Goal: Check status: Check status

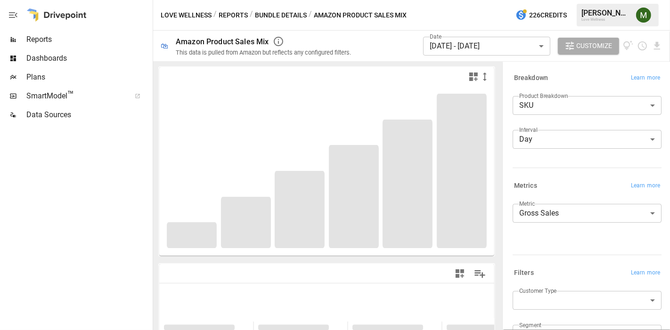
click at [478, 0] on body "**********" at bounding box center [335, 0] width 670 height 0
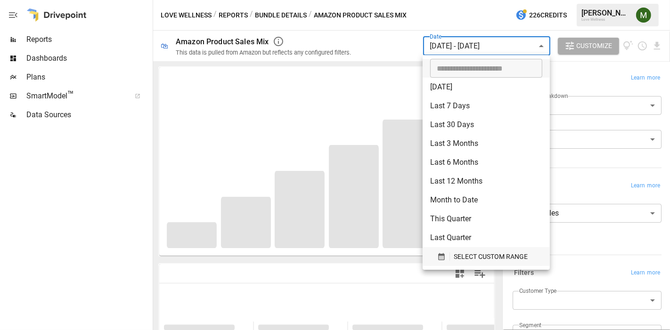
click at [439, 253] on icon "button" at bounding box center [441, 257] width 8 height 8
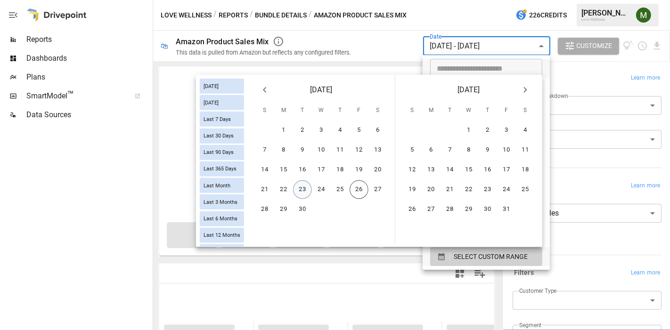
click at [307, 188] on button "23" at bounding box center [302, 190] width 19 height 19
click at [326, 190] on button "24" at bounding box center [321, 190] width 19 height 19
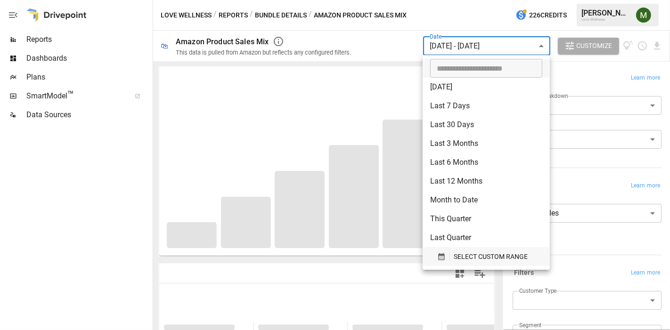
click at [432, 250] on button "SELECT CUSTOM RANGE" at bounding box center [486, 256] width 112 height 19
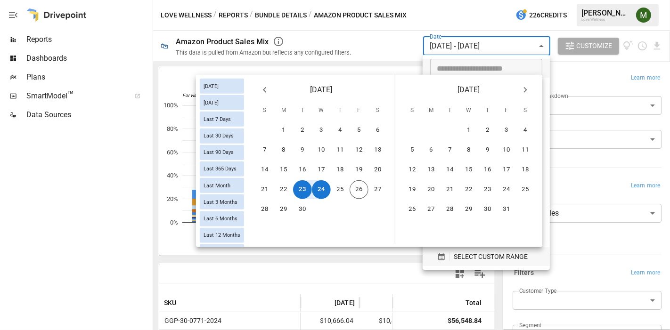
click at [440, 254] on icon "button" at bounding box center [441, 257] width 8 height 8
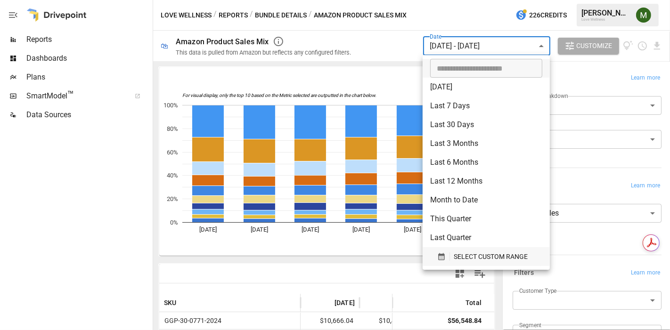
click at [445, 257] on div "button" at bounding box center [443, 257] width 13 height 8
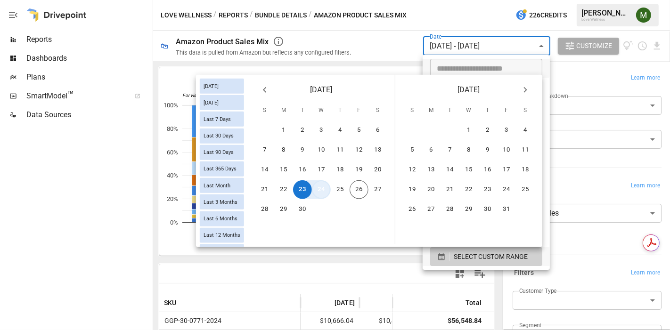
click at [321, 191] on button "24" at bounding box center [321, 190] width 19 height 19
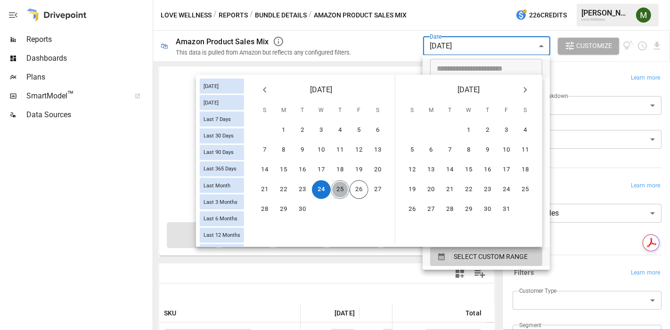
click at [336, 192] on button "25" at bounding box center [340, 190] width 19 height 19
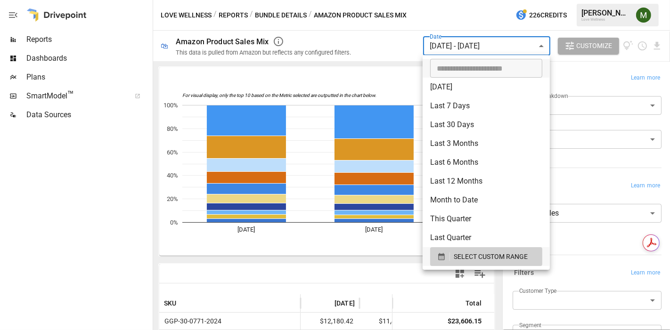
click at [343, 273] on div at bounding box center [335, 165] width 670 height 330
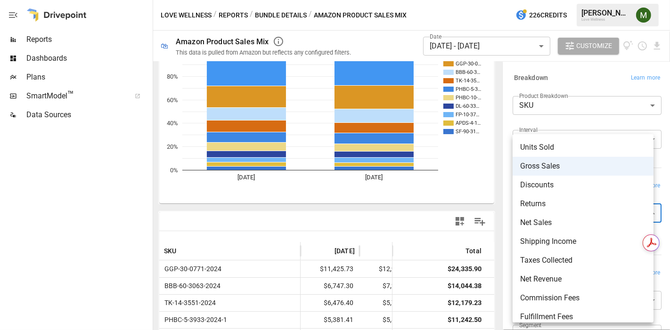
click at [564, 0] on body "Reports Dashboards Plans SmartModel ™ Data Sources Love Wellness / Reports / Bu…" at bounding box center [335, 0] width 670 height 0
click at [510, 185] on div at bounding box center [335, 165] width 670 height 330
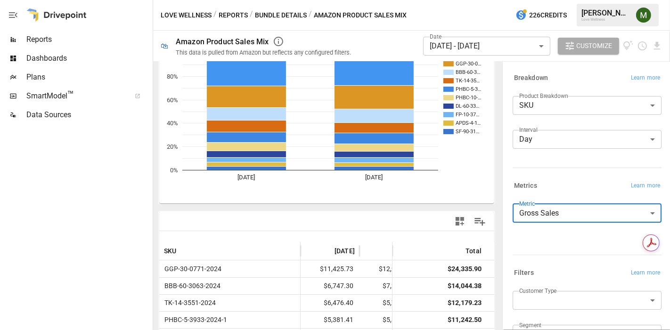
click at [544, 0] on body "Reports Dashboards Plans SmartModel ™ Data Sources Love Wellness / Reports / Bu…" at bounding box center [335, 0] width 670 height 0
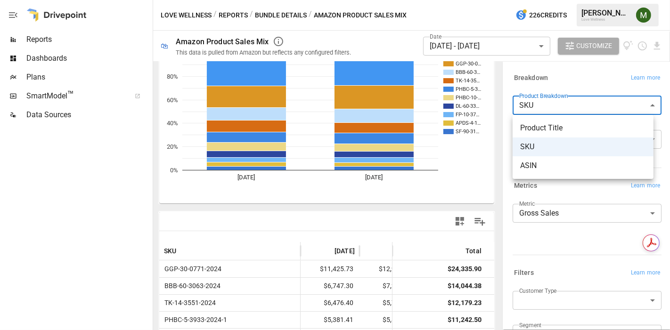
click at [559, 134] on li "Product Title" at bounding box center [583, 128] width 141 height 19
type input "**********"
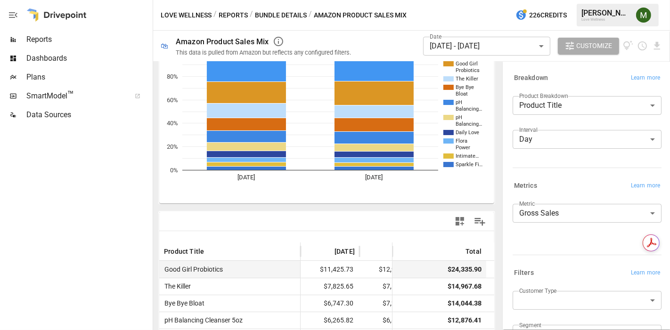
scroll to position [0, 33]
